Goal: Use online tool/utility: Use online tool/utility

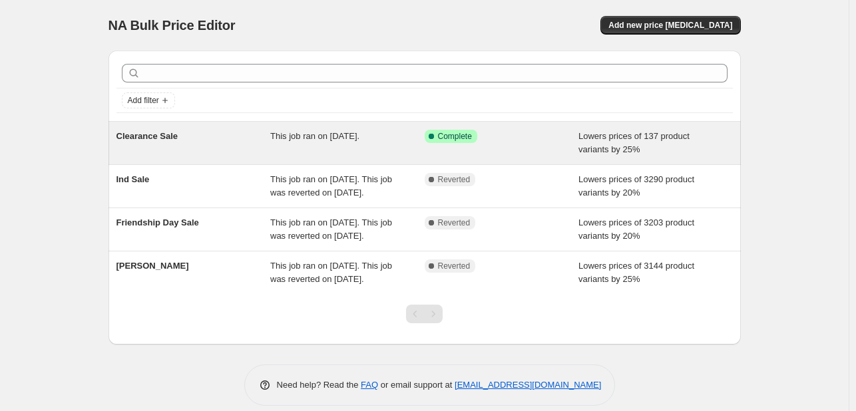
click at [160, 140] on span "Clearance Sale" at bounding box center [148, 136] width 62 height 10
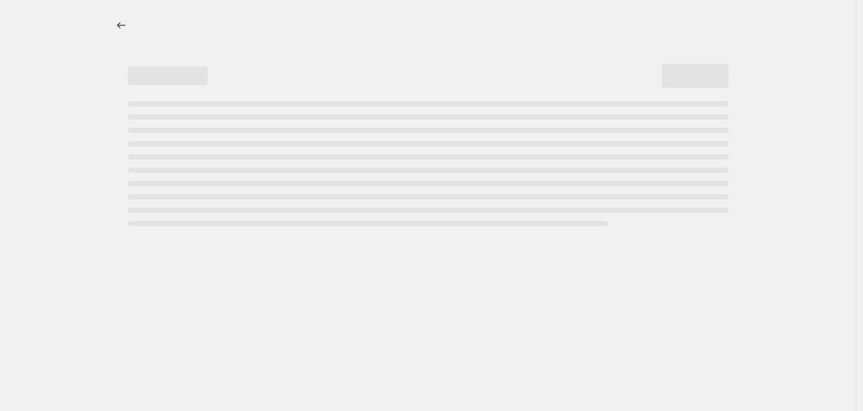
select select "percentage"
select select "collection"
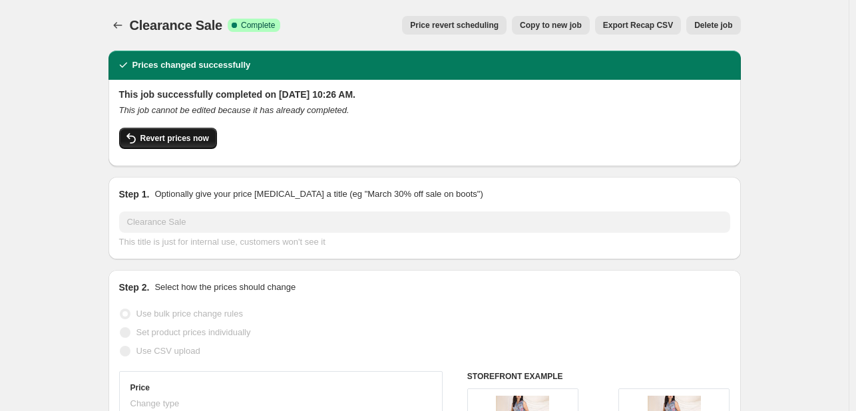
click at [184, 138] on span "Revert prices now" at bounding box center [174, 138] width 69 height 11
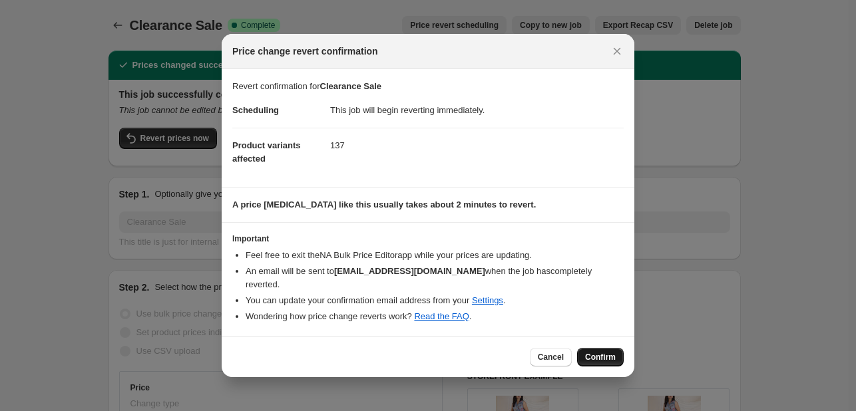
click at [602, 352] on span "Confirm" at bounding box center [600, 357] width 31 height 11
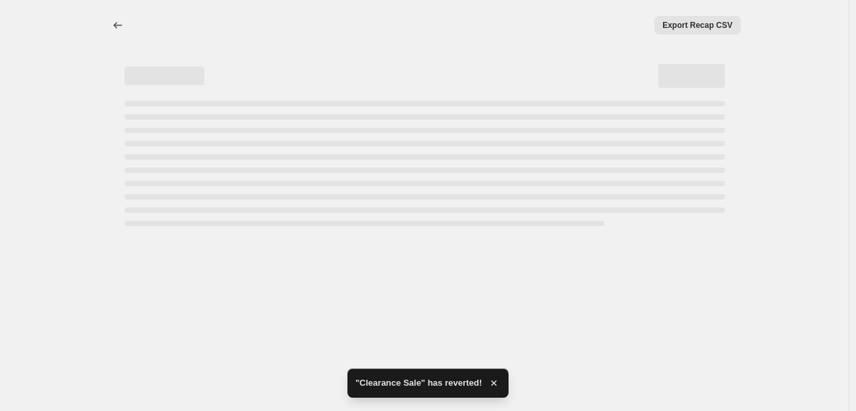
select select "percentage"
select select "collection"
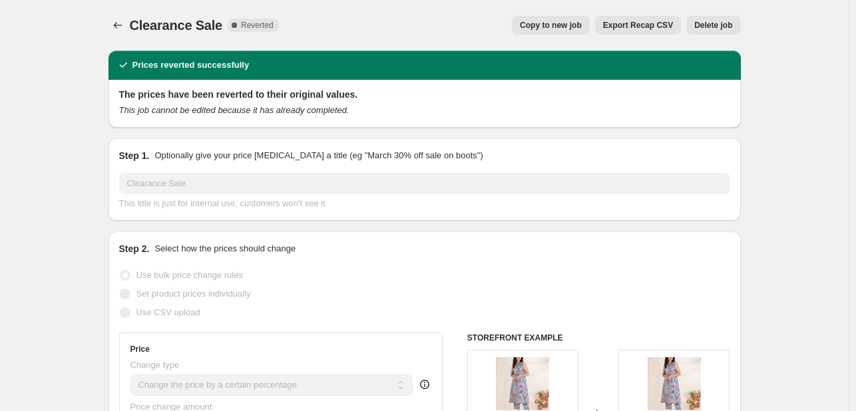
click at [546, 25] on span "Copy to new job" at bounding box center [551, 25] width 62 height 11
select select "percentage"
select select "collection"
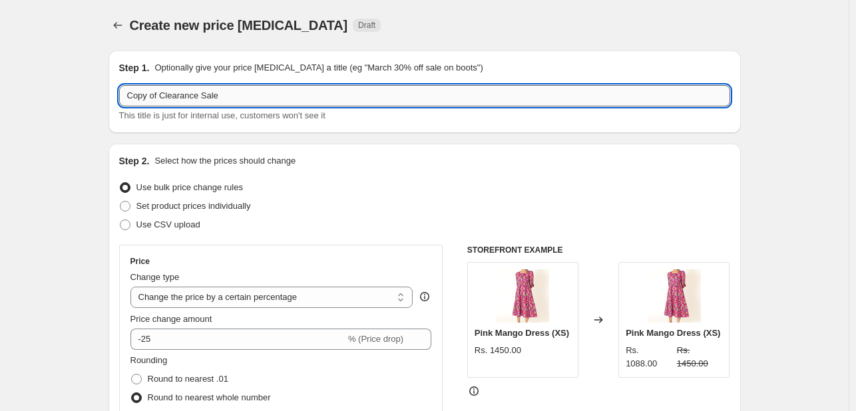
drag, startPoint x: 165, startPoint y: 95, endPoint x: 122, endPoint y: 96, distance: 42.6
click at [122, 96] on input "Copy of Clearance Sale" at bounding box center [424, 95] width 611 height 21
type input "Copy of Clearance Sale"
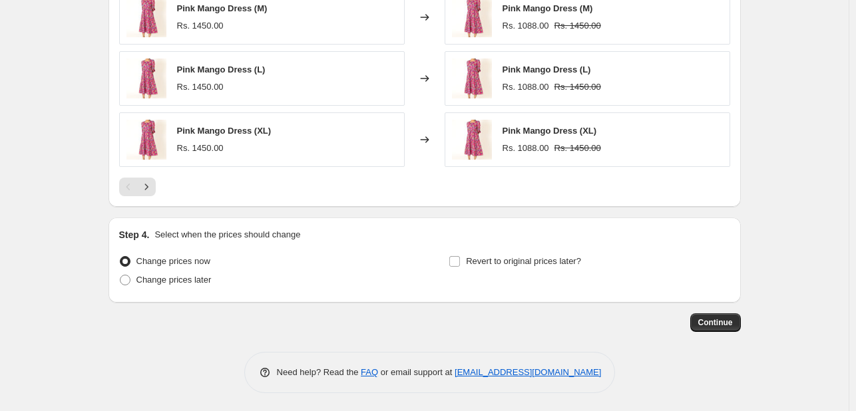
scroll to position [1067, 0]
click at [724, 318] on span "Continue" at bounding box center [715, 323] width 35 height 11
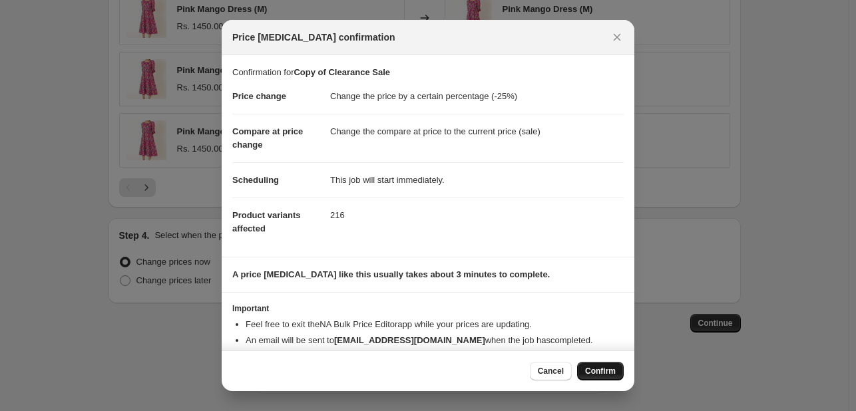
click at [593, 368] on span "Confirm" at bounding box center [600, 371] width 31 height 11
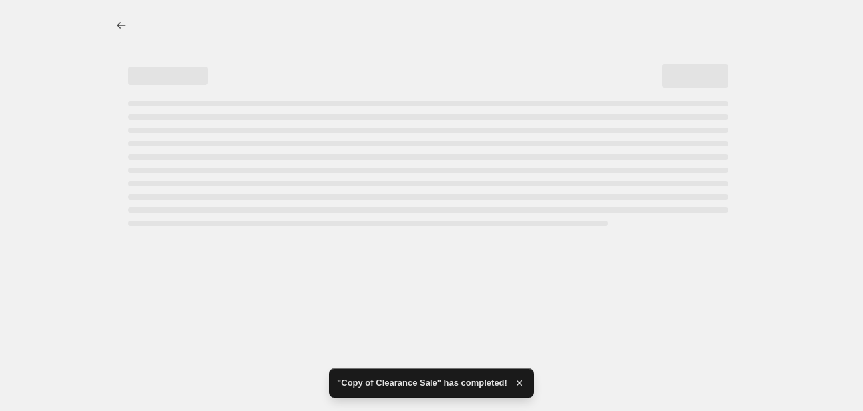
select select "percentage"
select select "collection"
